Goal: Transaction & Acquisition: Purchase product/service

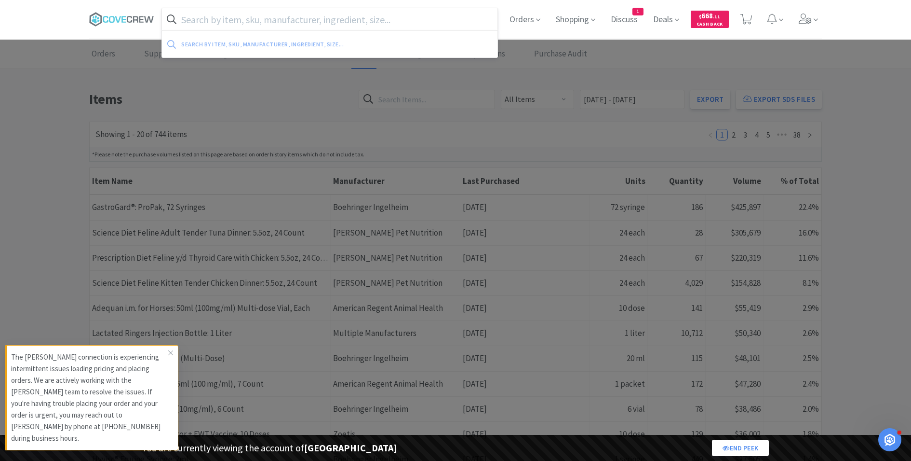
click at [223, 23] on input "text" at bounding box center [330, 19] width 336 height 22
paste input "incoag glinx cartridge"
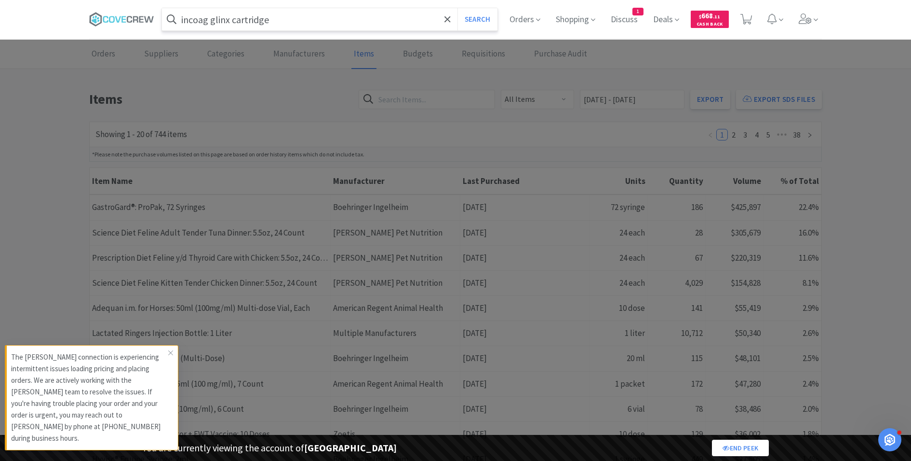
type input "incoag glinx cartridge"
click at [458, 8] on button "Search" at bounding box center [478, 19] width 40 height 22
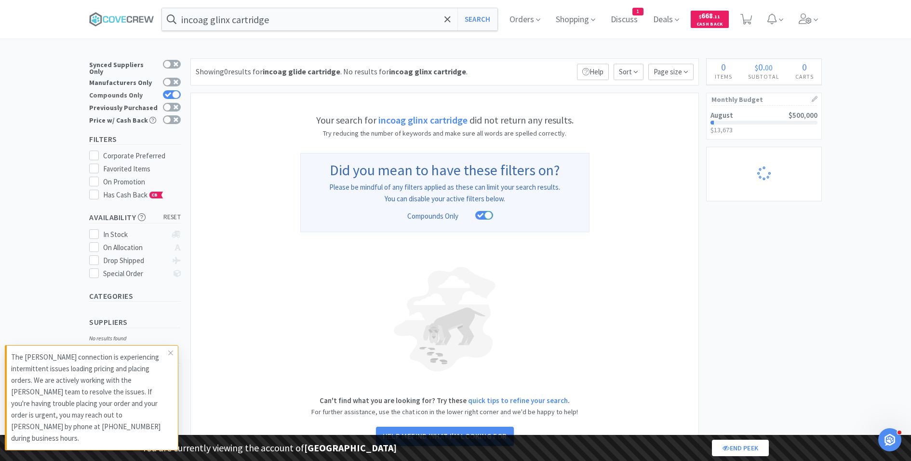
click at [168, 92] on icon at bounding box center [168, 94] width 7 height 5
checkbox input "false"
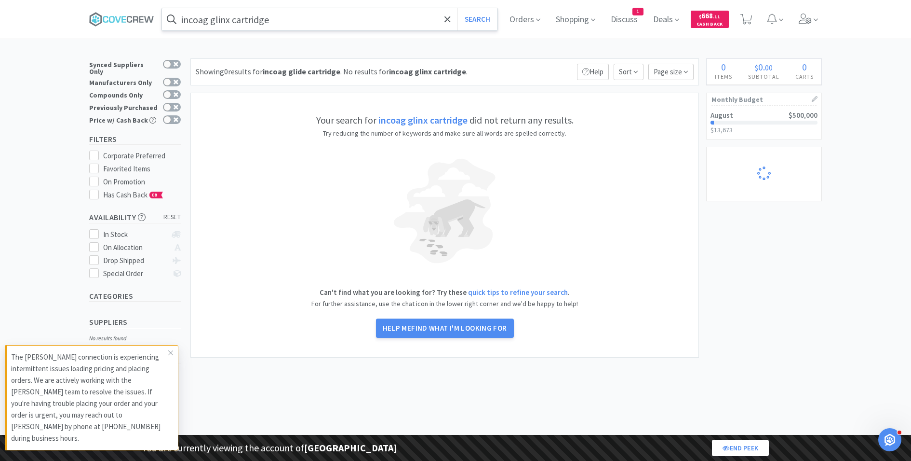
click at [247, 25] on input "incoag glinx cartridge" at bounding box center [330, 19] width 336 height 22
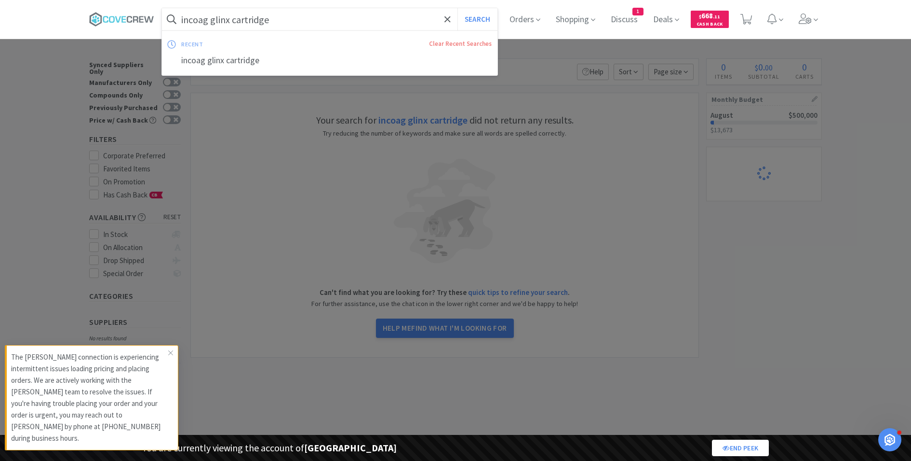
select select "1"
select select "2"
select select "1"
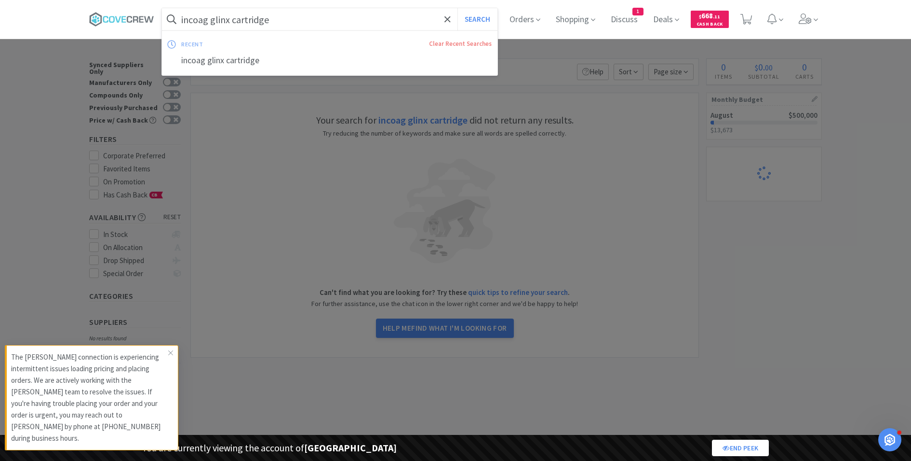
select select "1"
select select "2"
select select "5"
select select "2"
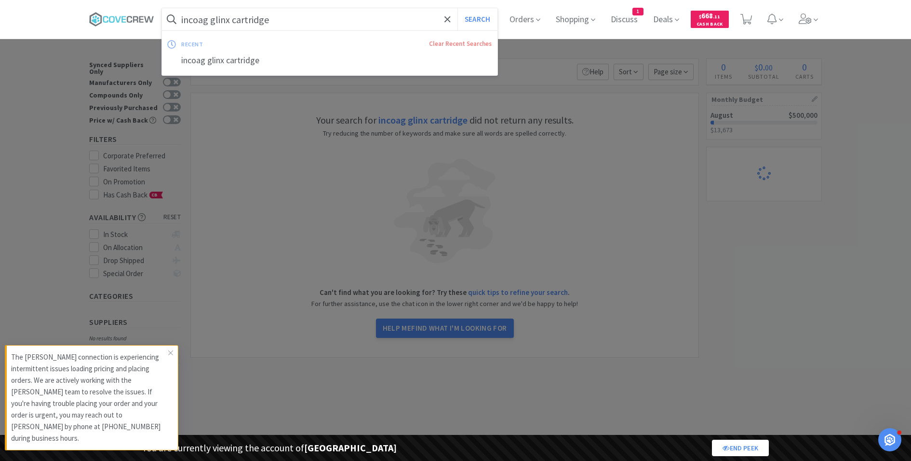
select select "1"
select select "2"
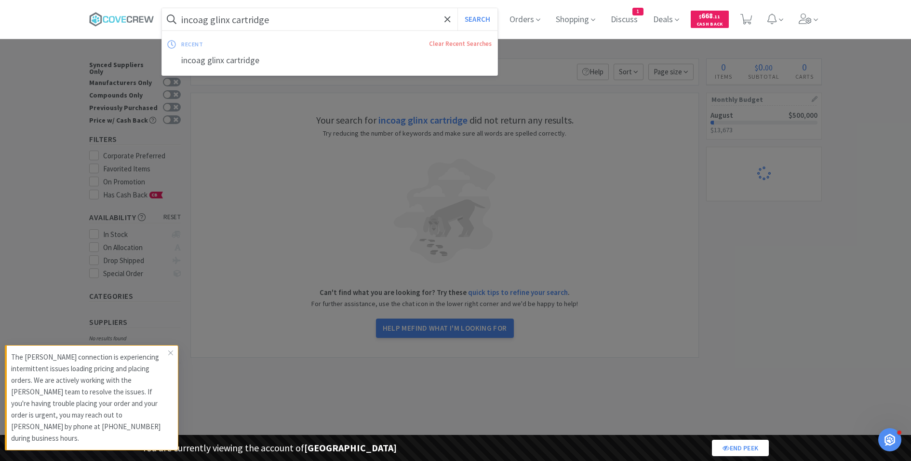
select select "9"
select select "1"
select select "2"
select select "1"
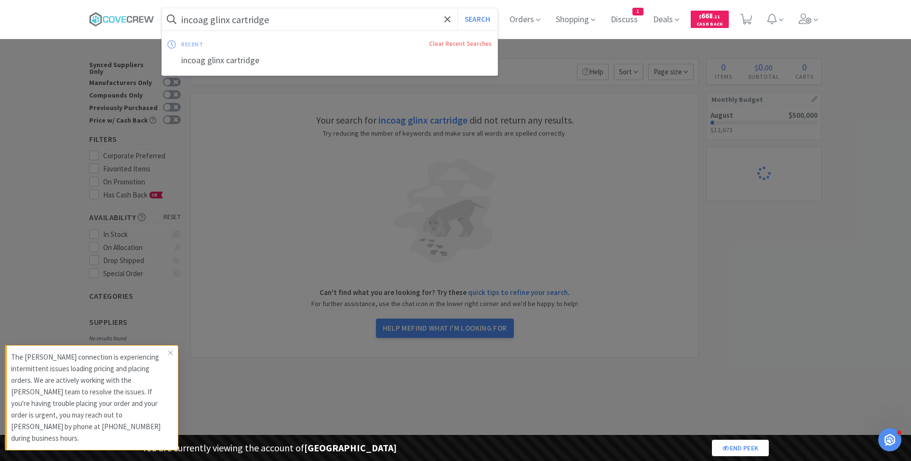
select select "1"
select select "3"
select select "1"
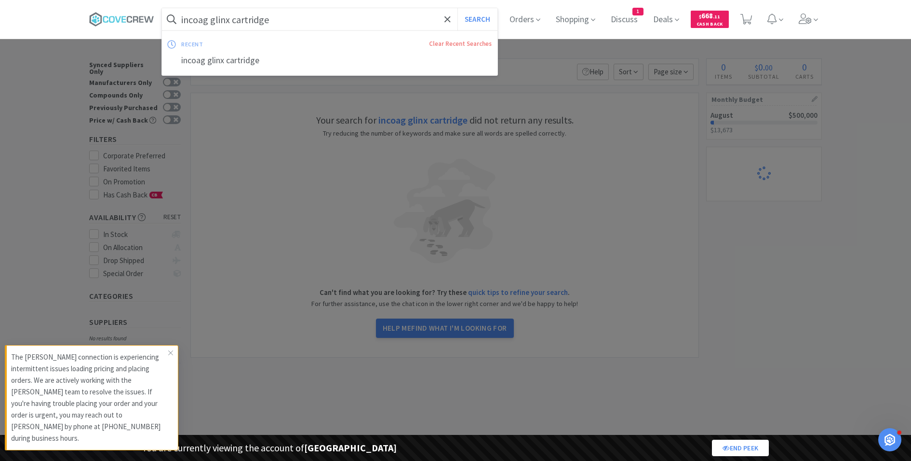
select select "1"
select select "2"
select select "5"
select select "2"
click at [211, 21] on input "incoag glinx cartridge" at bounding box center [330, 19] width 336 height 22
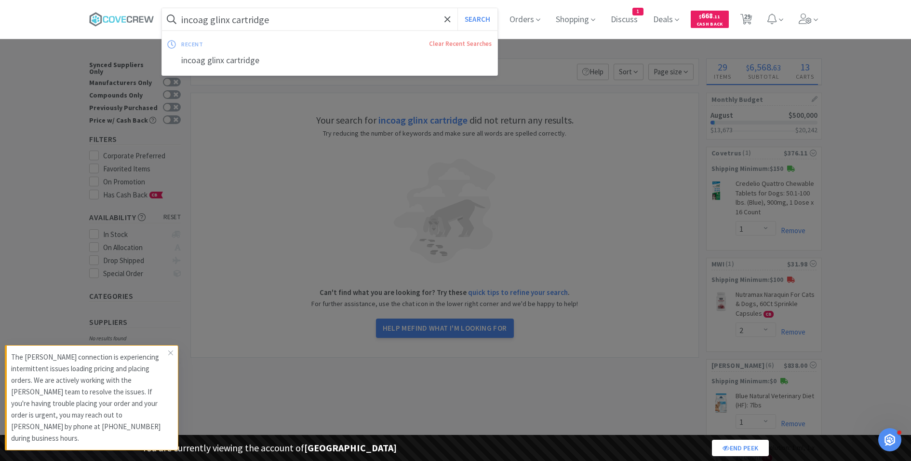
drag, startPoint x: 210, startPoint y: 17, endPoint x: 178, endPoint y: 16, distance: 31.8
click at [178, 16] on form "incoag glinx cartridge Search" at bounding box center [330, 19] width 336 height 22
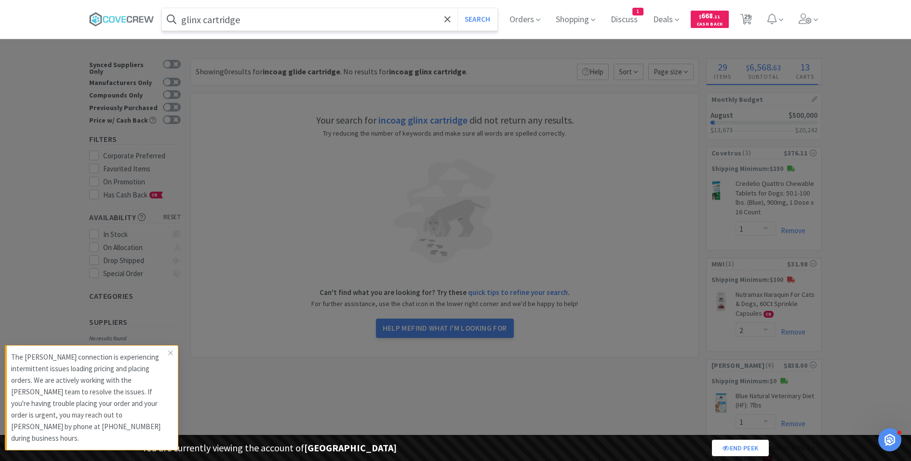
click at [458, 8] on button "Search" at bounding box center [478, 19] width 40 height 22
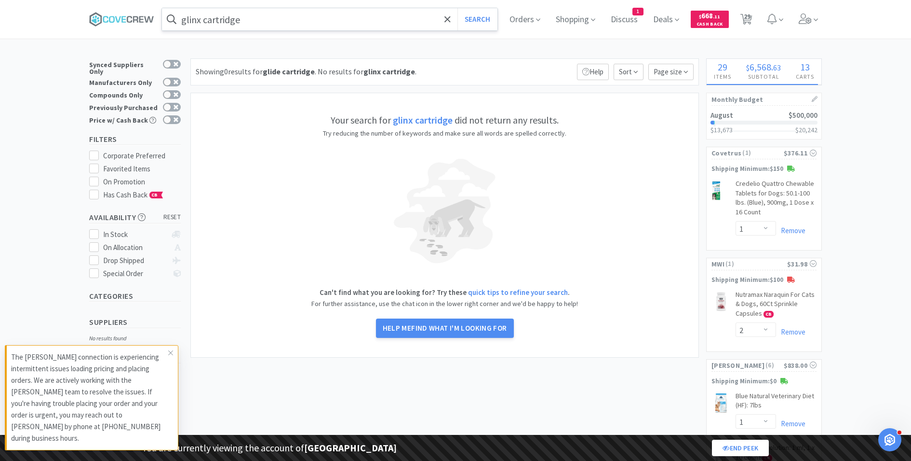
click at [226, 22] on input "glinx cartridge" at bounding box center [330, 19] width 336 height 22
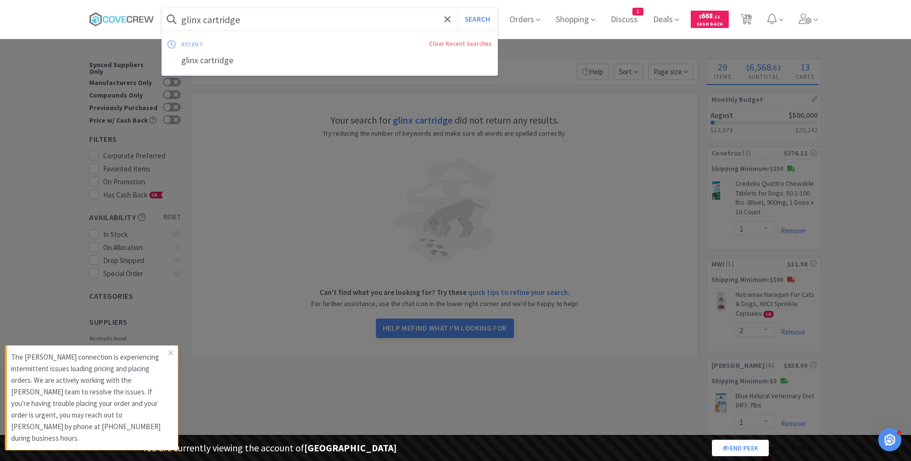
click at [226, 22] on input "glinx cartridge" at bounding box center [330, 19] width 336 height 22
type input "n"
type input "incoag"
click at [458, 8] on button "Search" at bounding box center [478, 19] width 40 height 22
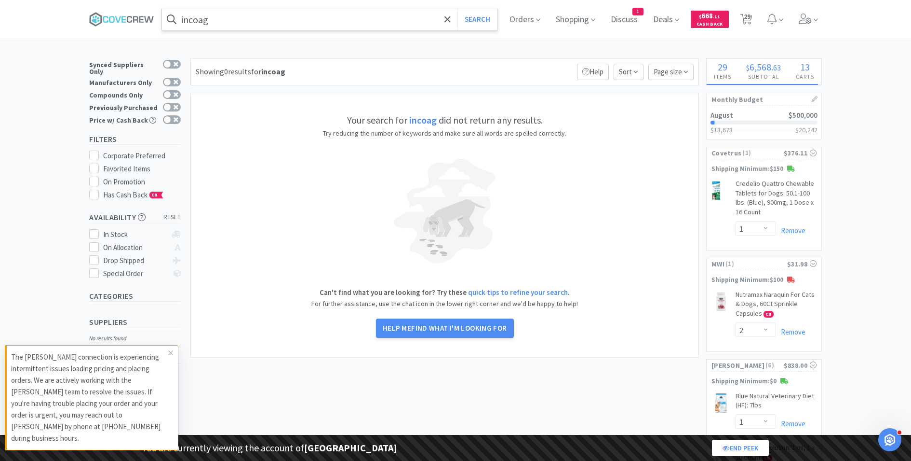
select select "1"
select select "2"
select select "1"
